Goal: Task Accomplishment & Management: Use online tool/utility

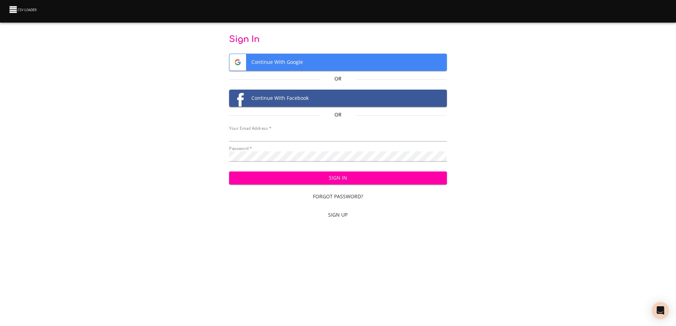
type input "[EMAIL_ADDRESS][DOMAIN_NAME]"
click at [359, 179] on span "Sign In" at bounding box center [338, 178] width 206 height 9
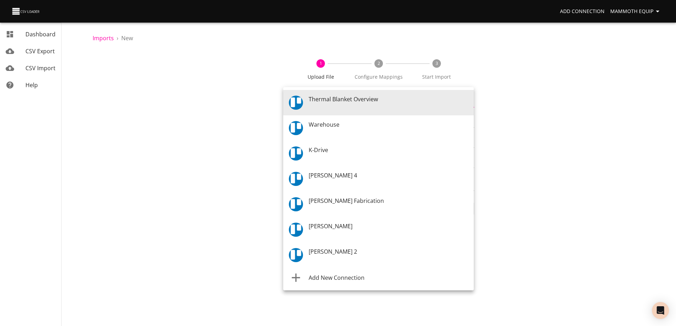
click at [468, 102] on body "Add Connection Mammoth Equip Dashboard CSV Export CSV Import Help Imports › New…" at bounding box center [338, 163] width 676 height 326
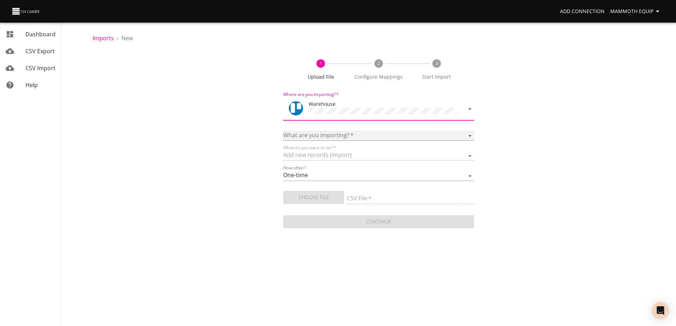
click at [469, 134] on select "Boards Cards Checkitems Checklists" at bounding box center [378, 136] width 190 height 10
select select "cards"
click at [283, 131] on select "Boards Cards Checkitems Checklists" at bounding box center [378, 136] width 190 height 10
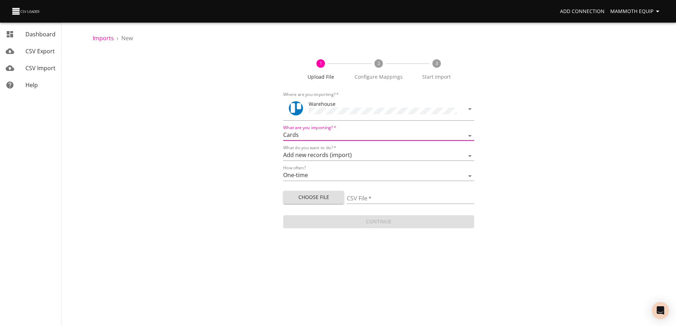
click at [314, 194] on span "Choose File" at bounding box center [313, 197] width 49 height 9
type input "Import1.xlsx"
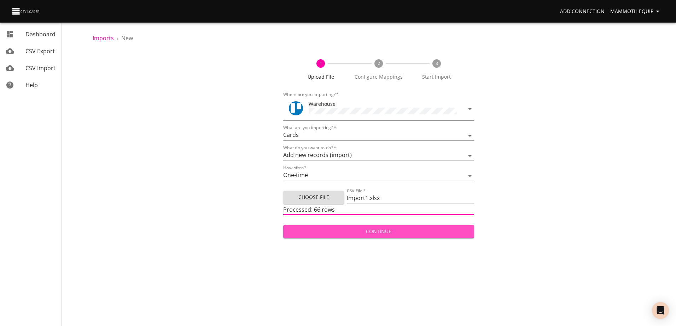
click at [392, 229] on span "Continue" at bounding box center [378, 232] width 179 height 9
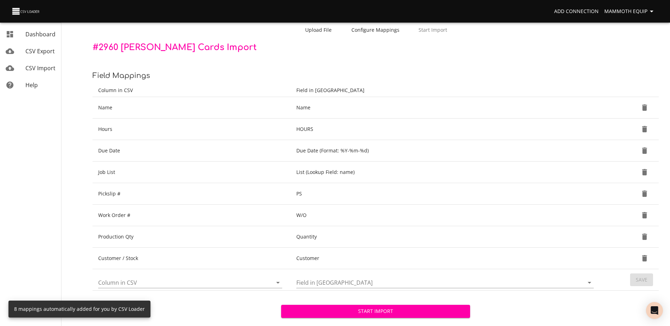
scroll to position [75, 0]
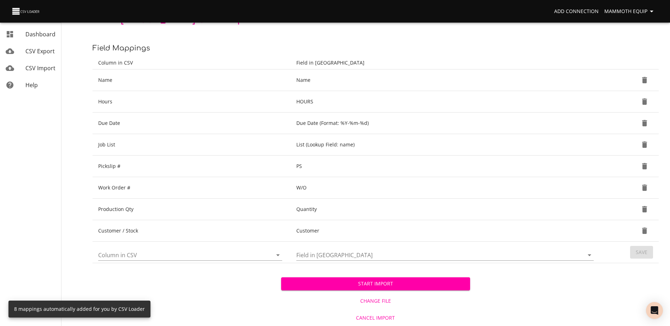
click at [308, 284] on span "Start Import" at bounding box center [375, 284] width 177 height 9
